Goal: Task Accomplishment & Management: Complete application form

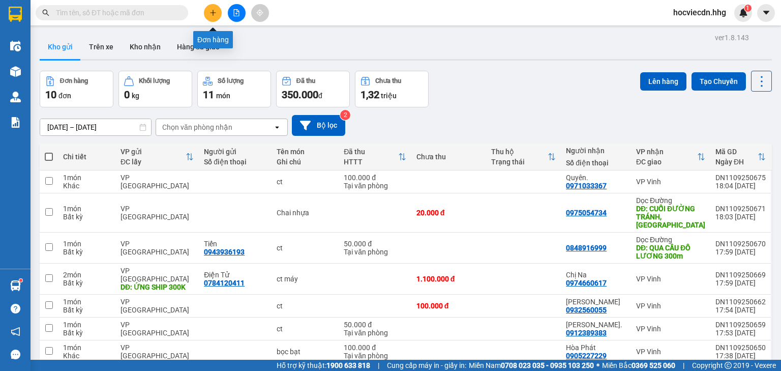
click at [221, 12] on button at bounding box center [213, 13] width 18 height 18
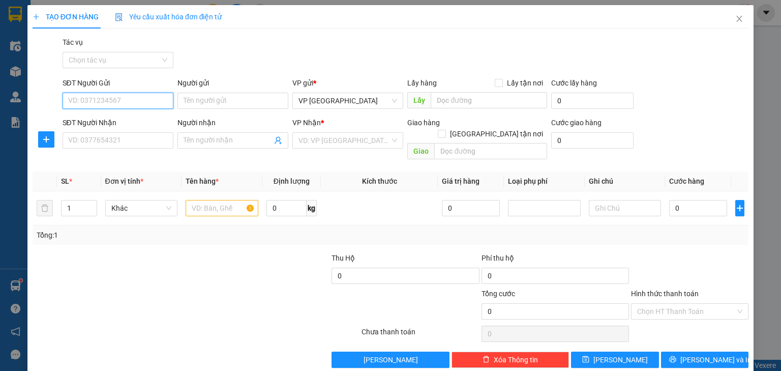
click at [157, 99] on input "SĐT Người Gửi" at bounding box center [118, 101] width 111 height 16
type input "0906892242"
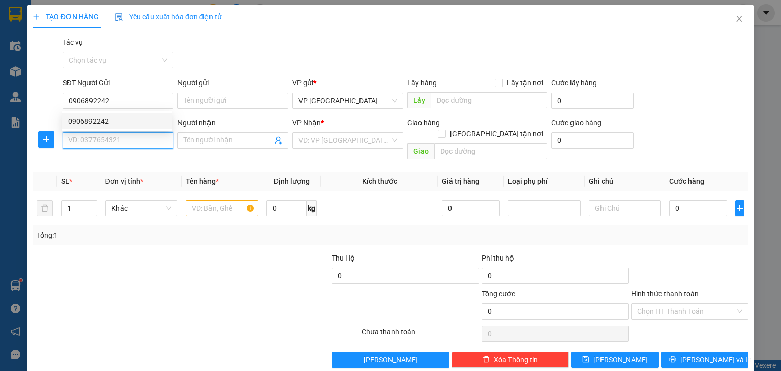
click at [162, 147] on input "SĐT Người Nhận" at bounding box center [118, 140] width 111 height 16
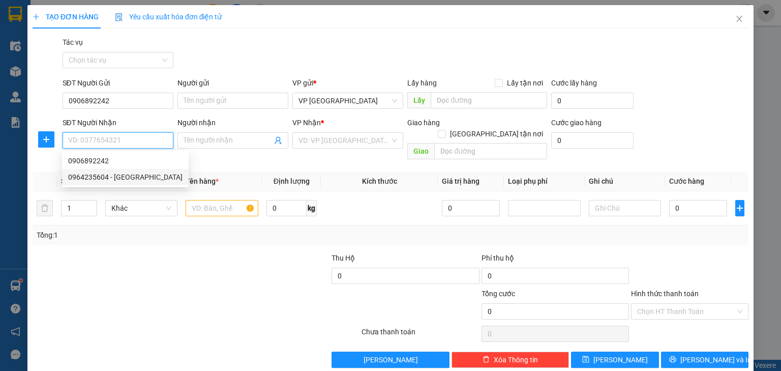
click at [145, 183] on div "0964235604 - [GEOGRAPHIC_DATA]" at bounding box center [125, 177] width 127 height 16
type input "0964235604"
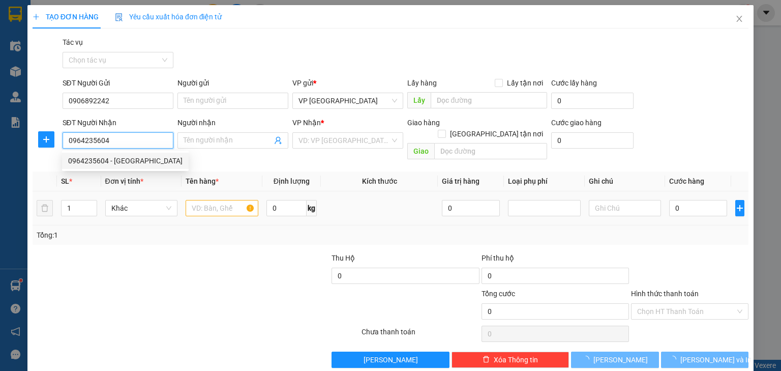
type input "[PERSON_NAME]"
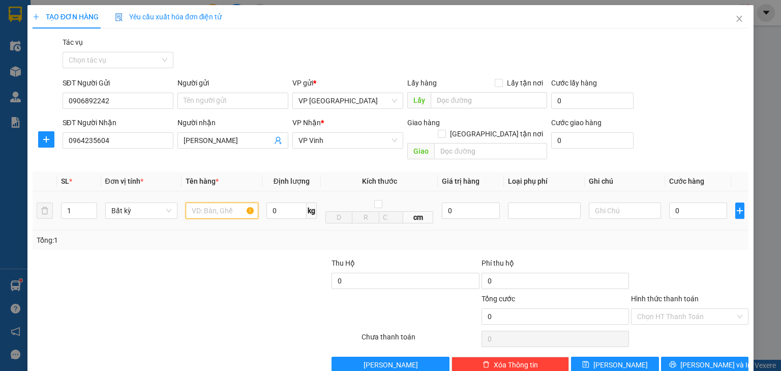
click at [211, 202] on input "text" at bounding box center [222, 210] width 73 height 16
click at [222, 202] on input "text" at bounding box center [222, 210] width 73 height 16
type input "Xốp"
click at [690, 202] on input "0" at bounding box center [698, 210] width 58 height 16
type input "5"
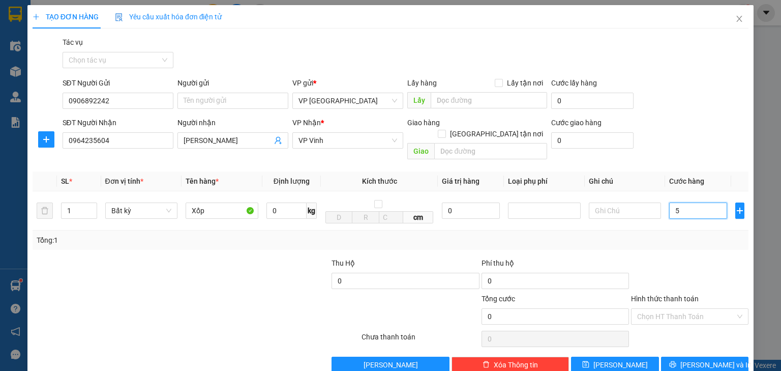
type input "5"
type input "50"
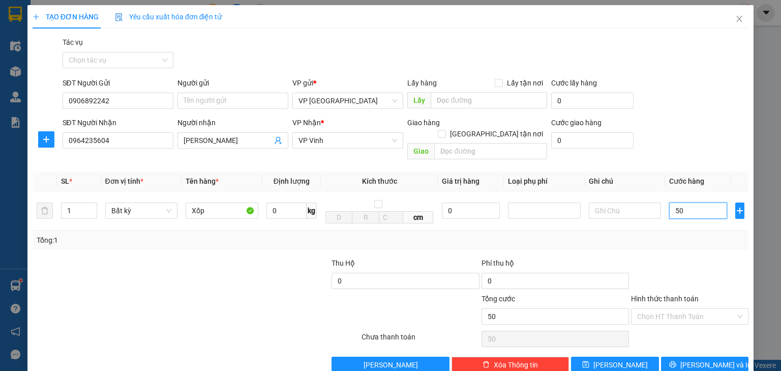
type input "500"
type input "5.000"
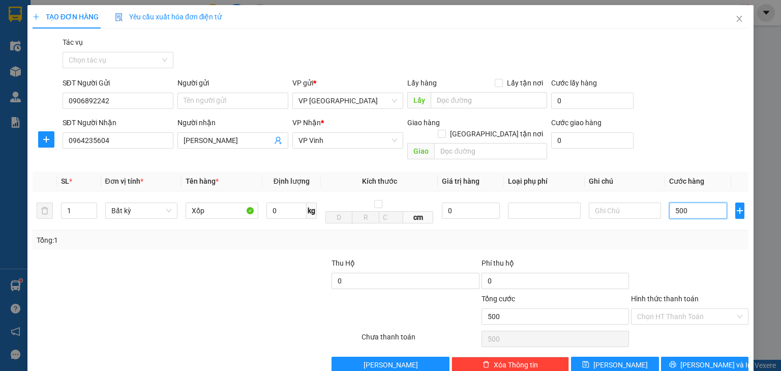
type input "5.000"
type input "50.000"
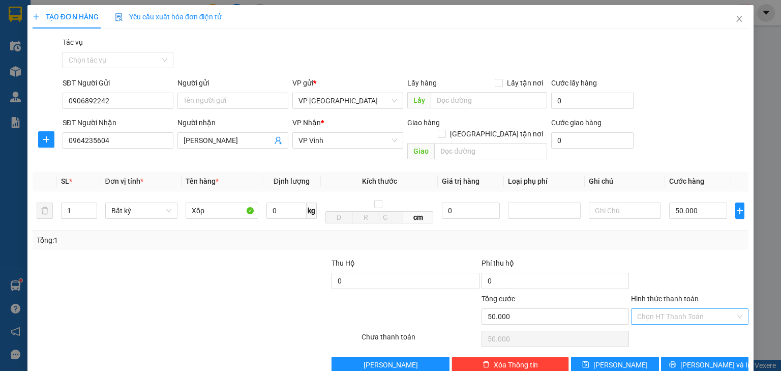
click at [696, 309] on input "Hình thức thanh toán" at bounding box center [686, 316] width 98 height 15
click at [682, 321] on div "Tại văn phòng" at bounding box center [684, 324] width 105 height 11
type input "0"
click at [695, 359] on span "[PERSON_NAME] và In" at bounding box center [715, 364] width 71 height 11
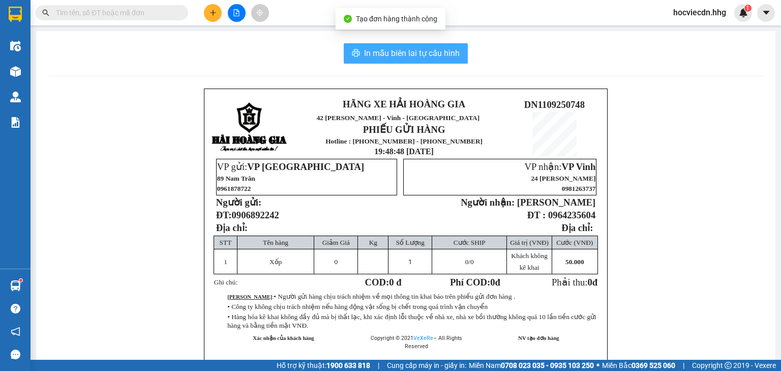
click at [411, 52] on span "In mẫu biên lai tự cấu hình" at bounding box center [412, 53] width 96 height 13
